Goal: Navigation & Orientation: Find specific page/section

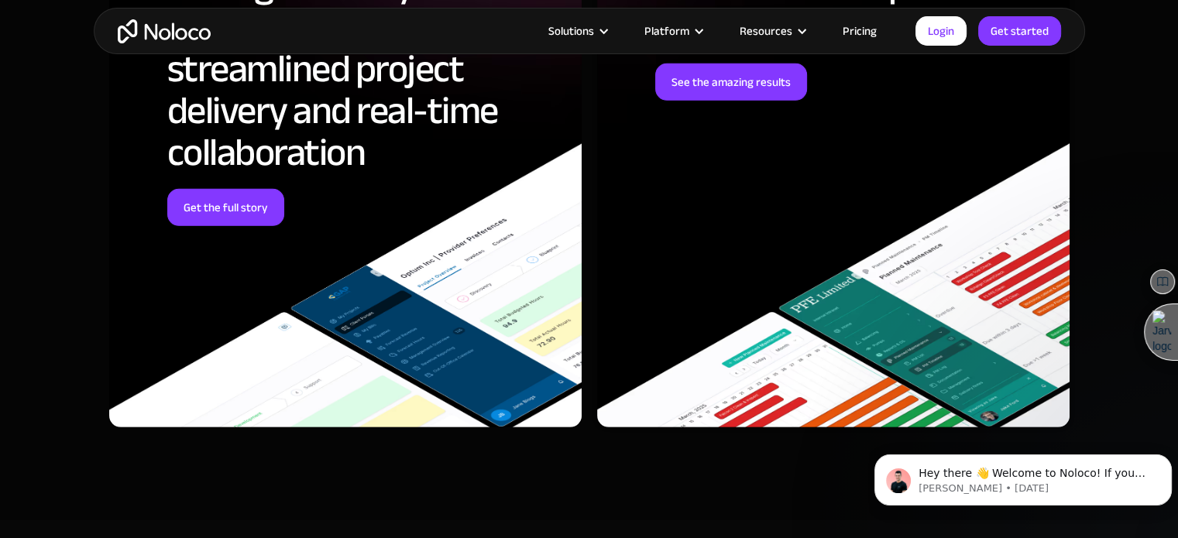
scroll to position [4682, 0]
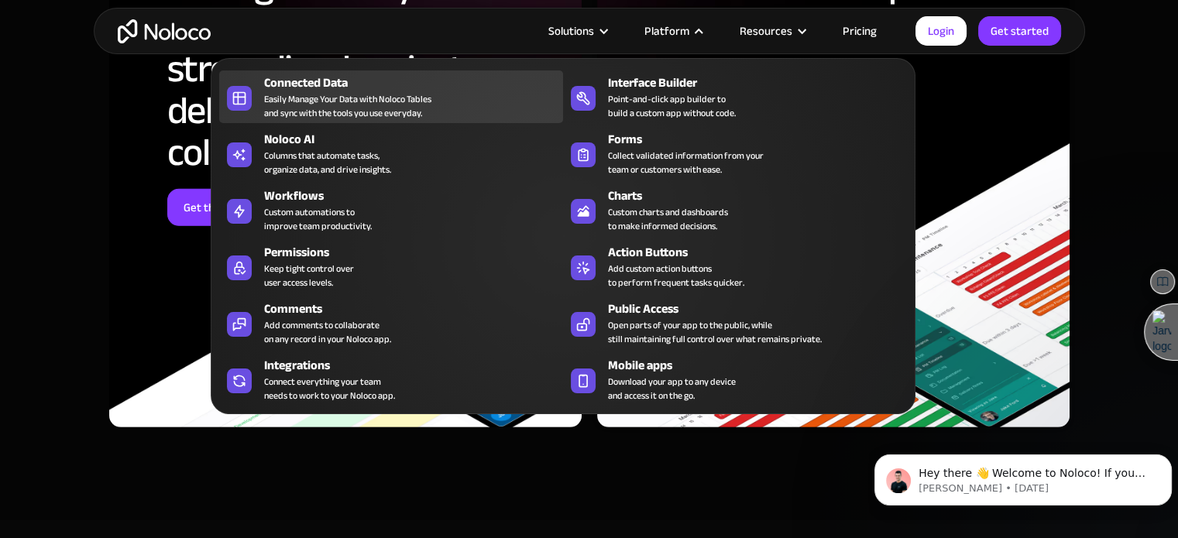
click at [346, 98] on div "Easily Manage Your Data with Noloco Tables and sync with the tools you use ever…" at bounding box center [347, 106] width 167 height 28
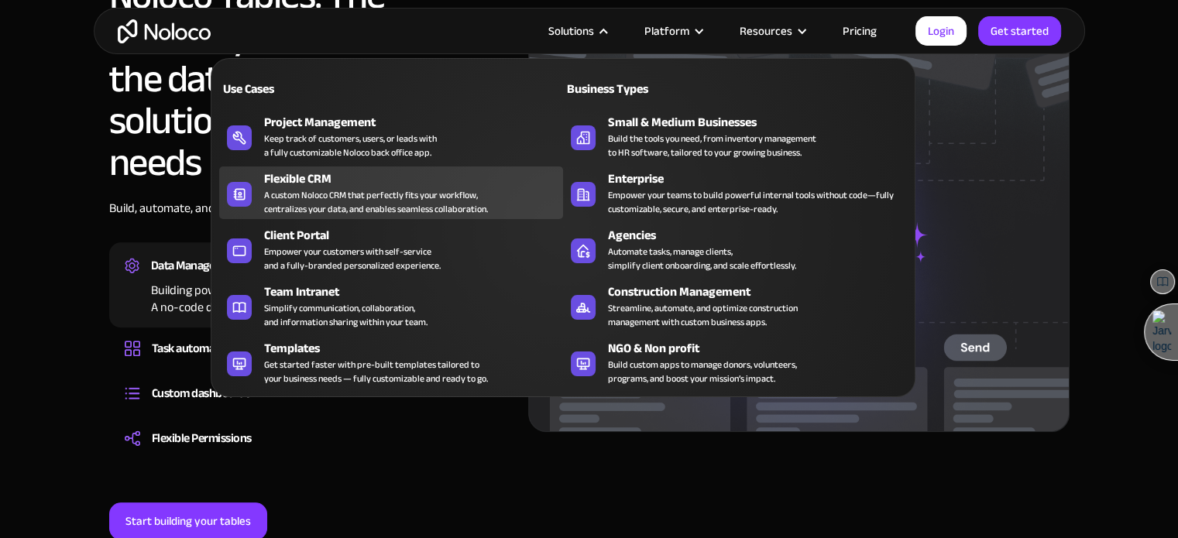
click at [372, 194] on div "A custom Noloco CRM that perfectly fits your workflow, centralizes your data, a…" at bounding box center [376, 202] width 224 height 28
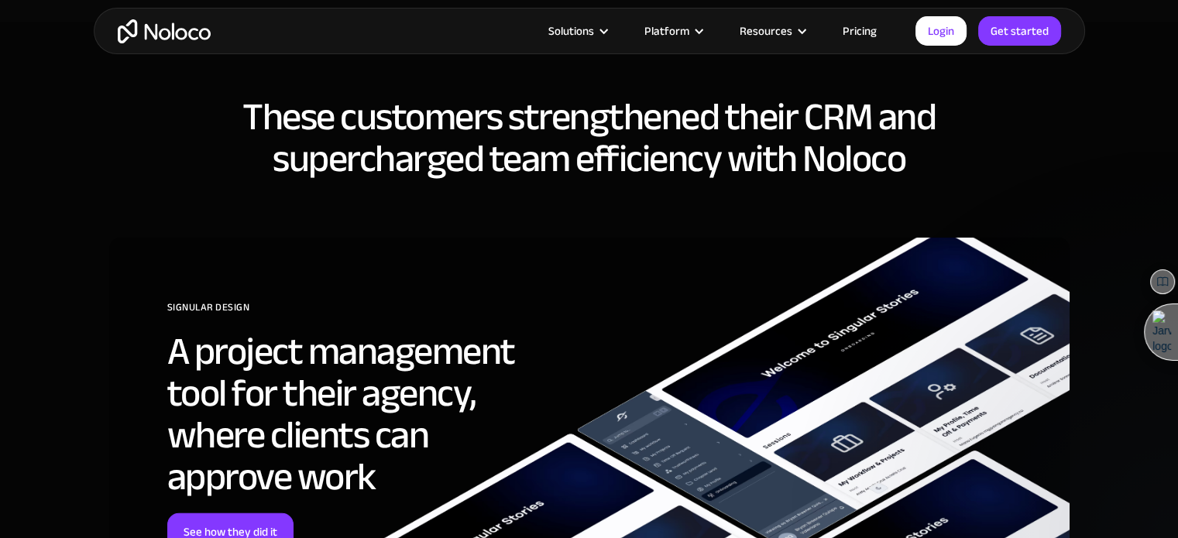
scroll to position [5110, 0]
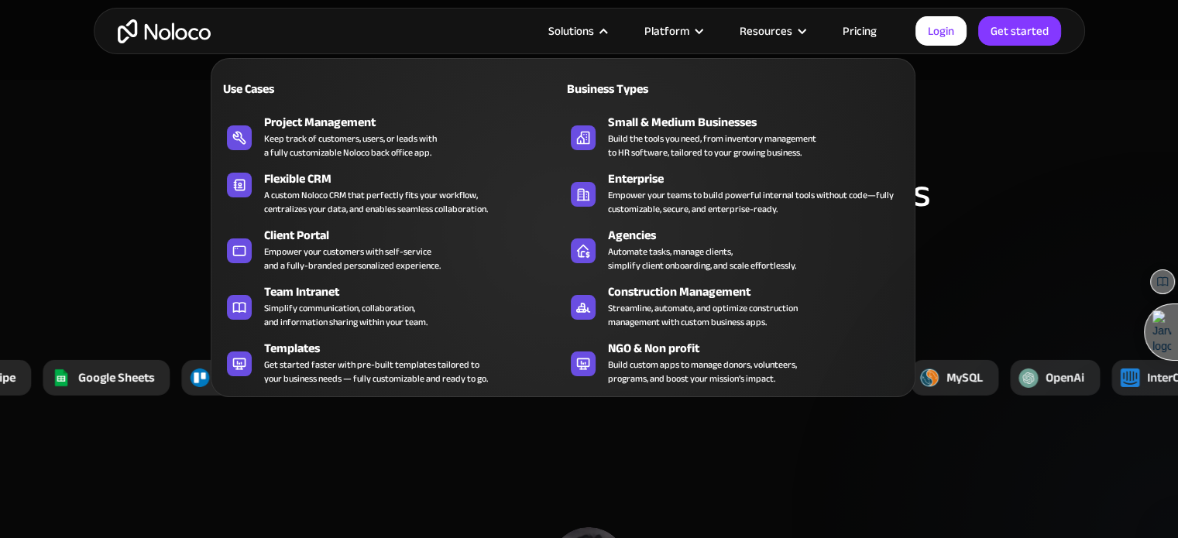
click at [609, 33] on div at bounding box center [604, 32] width 12 height 12
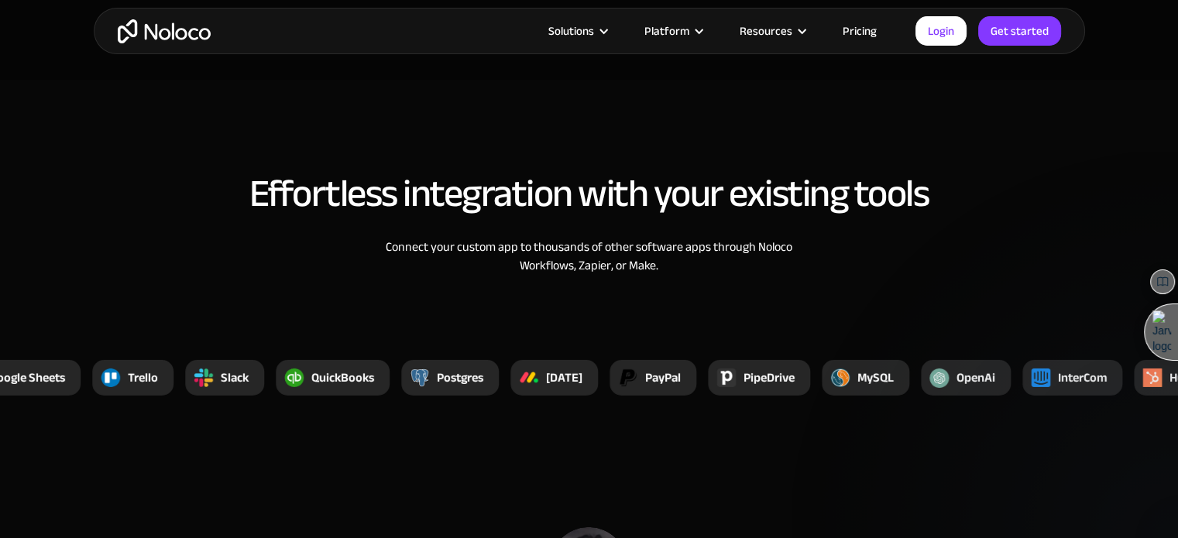
click at [609, 33] on div at bounding box center [604, 32] width 12 height 12
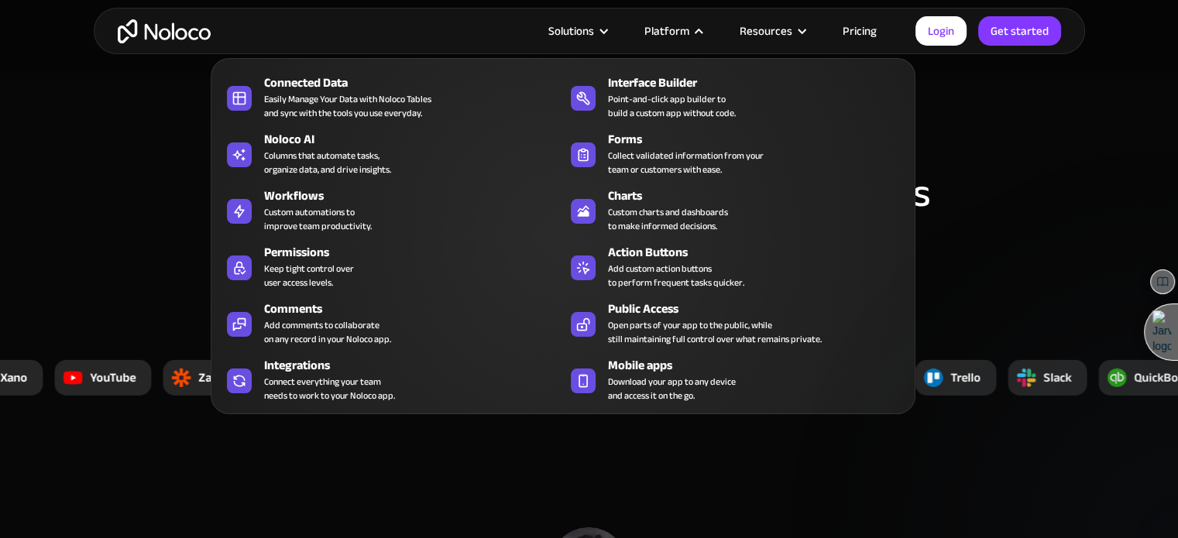
click at [703, 29] on div at bounding box center [699, 32] width 12 height 12
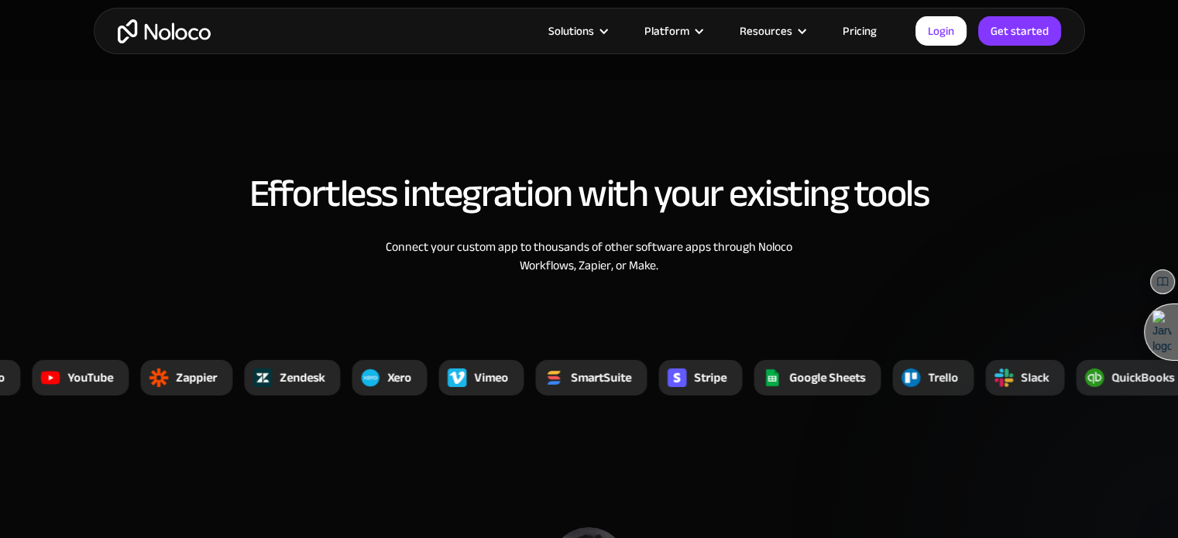
click at [703, 28] on div at bounding box center [699, 32] width 12 height 12
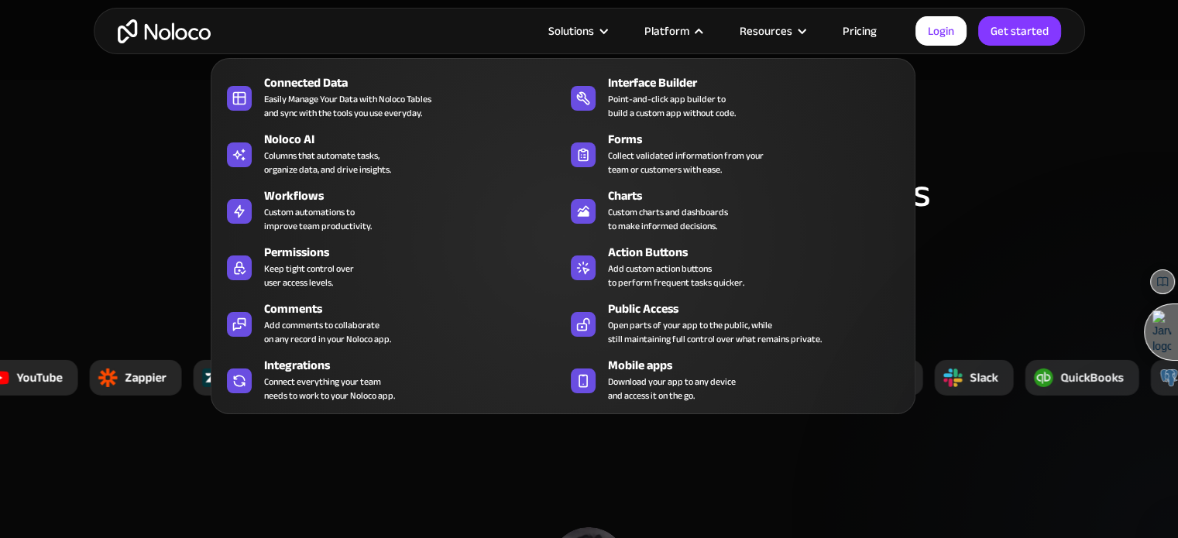
click at [703, 28] on div at bounding box center [699, 32] width 12 height 12
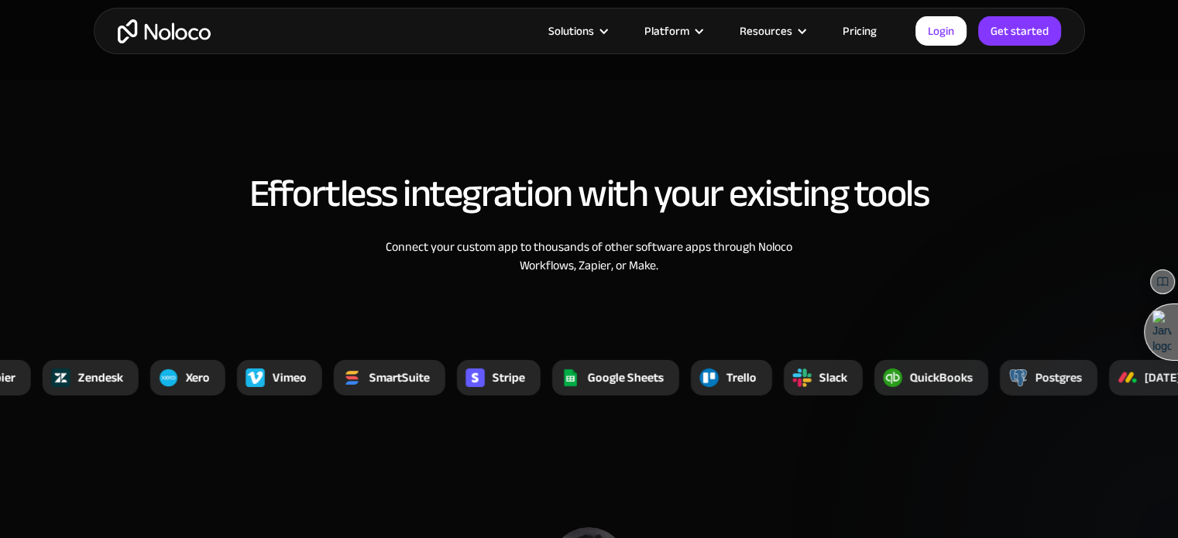
click at [860, 31] on link "Pricing" at bounding box center [859, 31] width 73 height 20
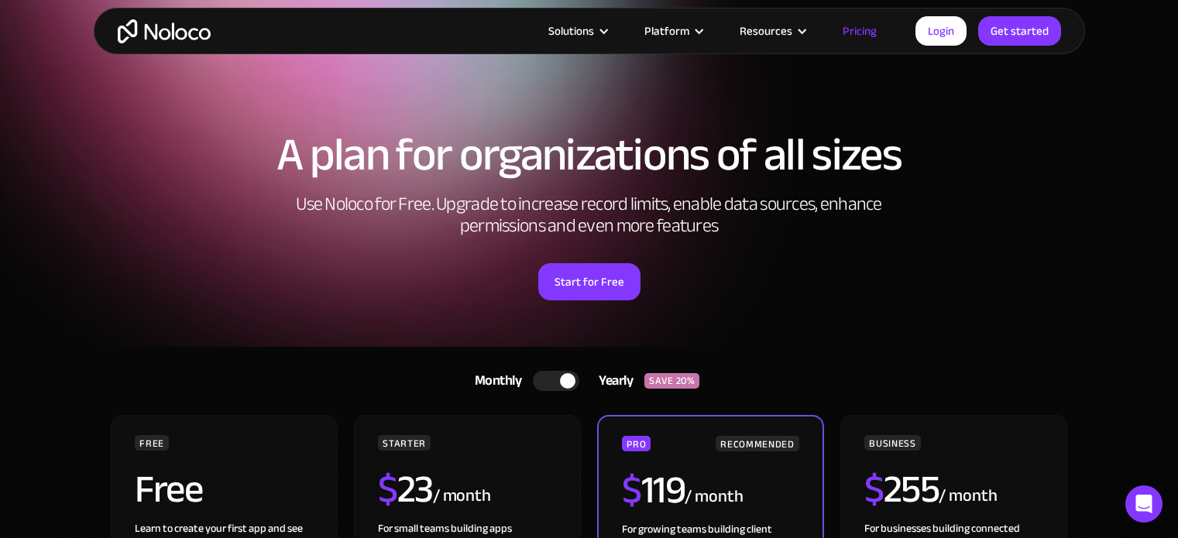
click at [537, 371] on div at bounding box center [556, 381] width 46 height 20
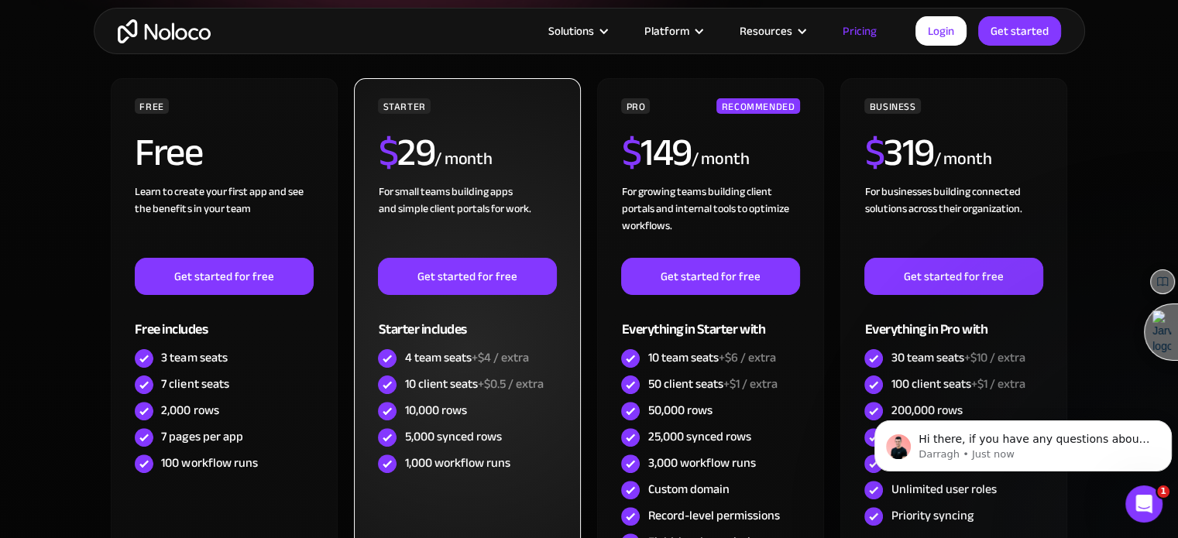
scroll to position [310, 0]
